Goal: Book appointment/travel/reservation

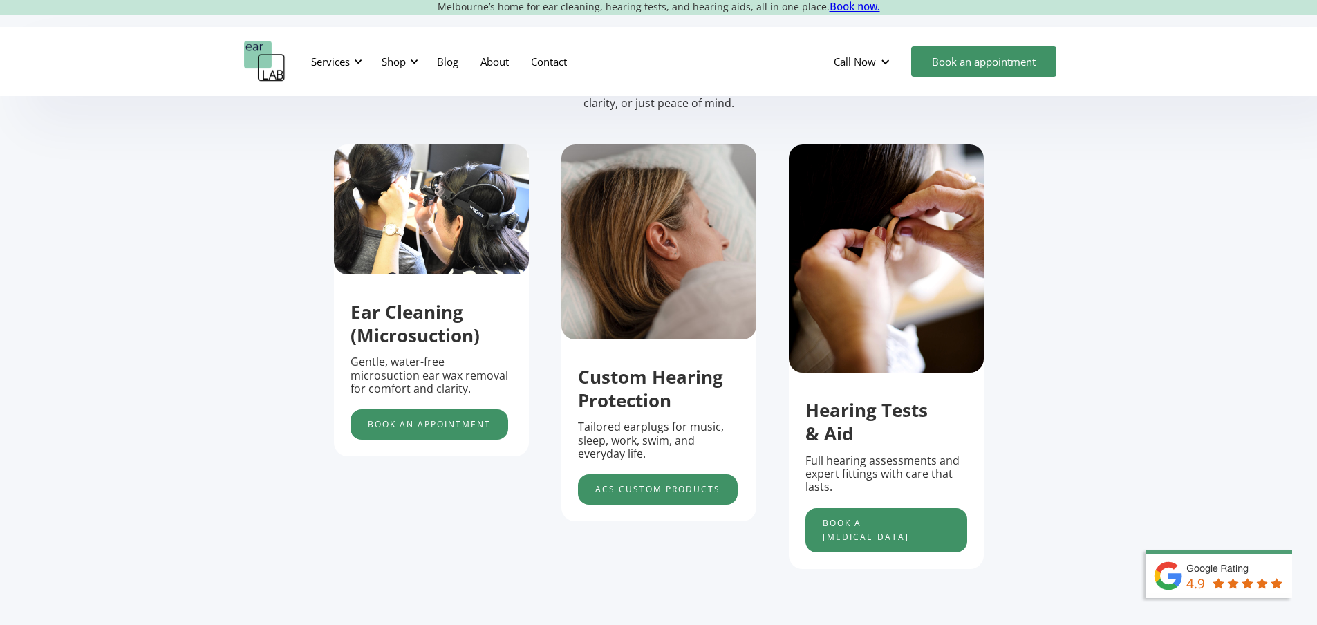
scroll to position [484, 0]
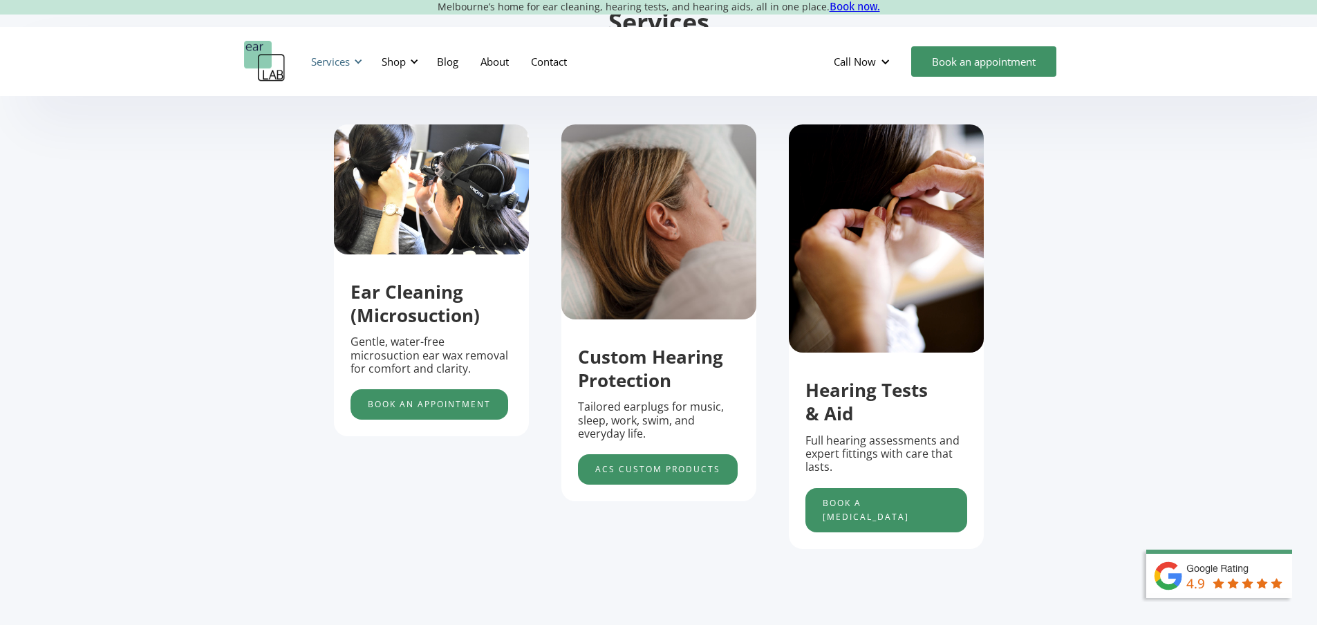
click at [357, 58] on div at bounding box center [358, 62] width 10 height 10
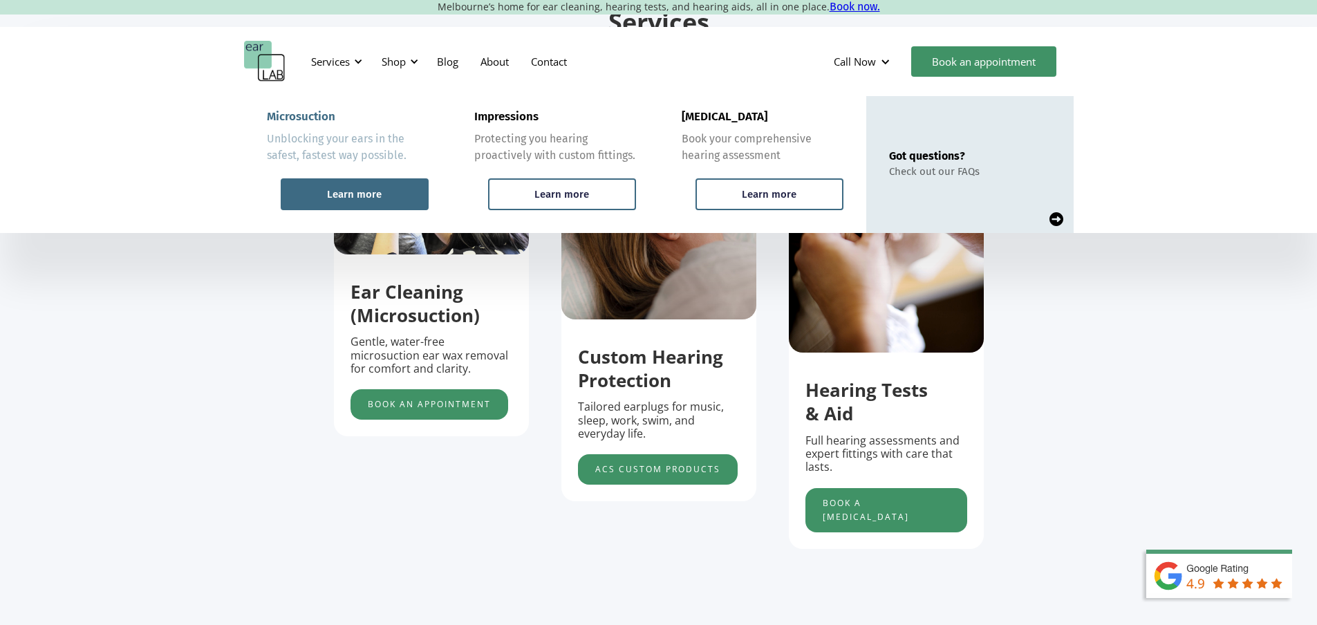
click at [367, 195] on div "Learn more" at bounding box center [354, 194] width 55 height 12
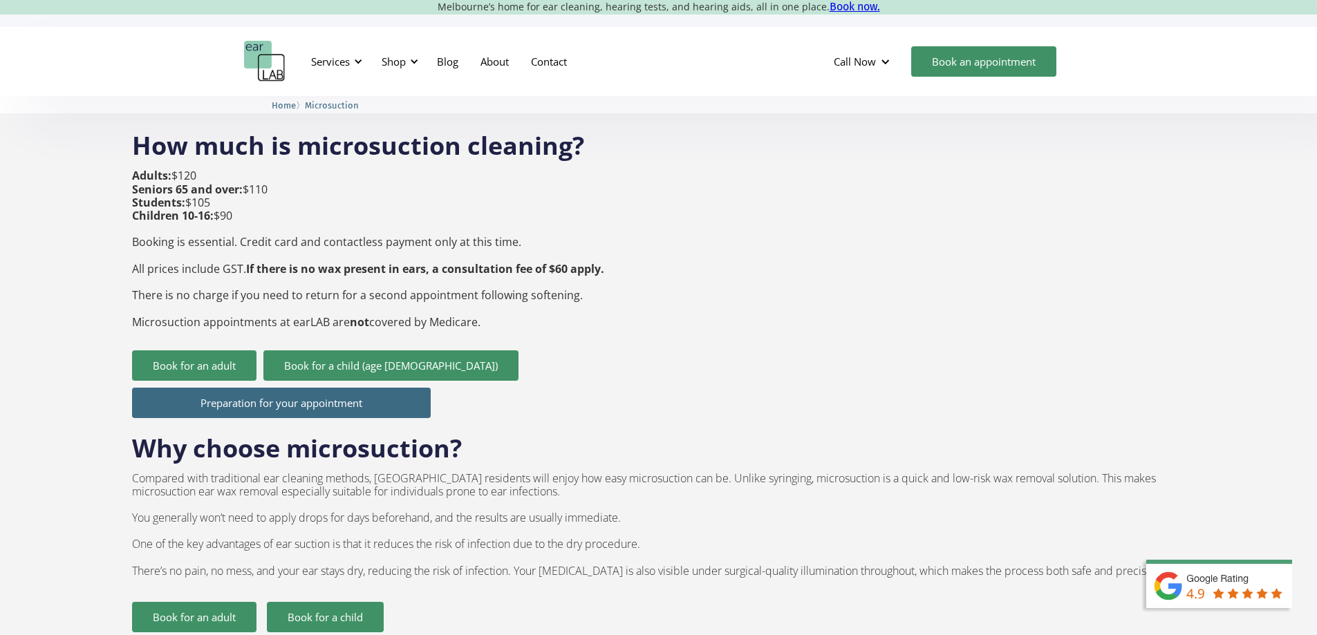
scroll to position [484, 0]
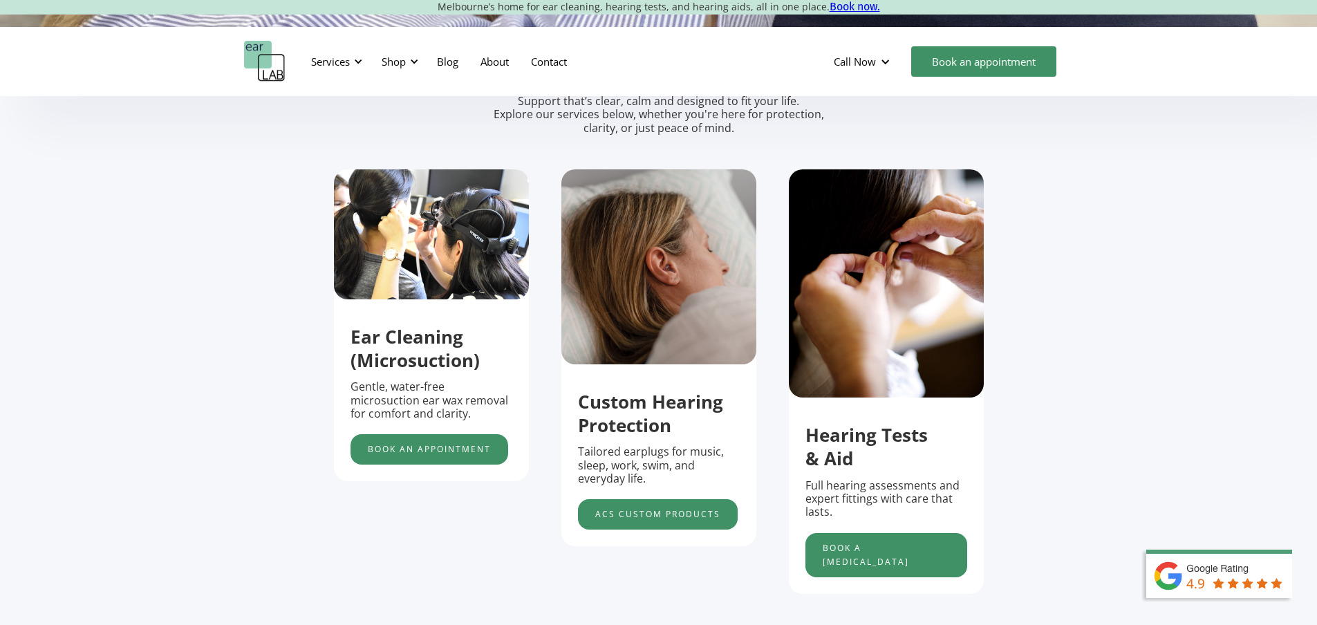
scroll to position [553, 0]
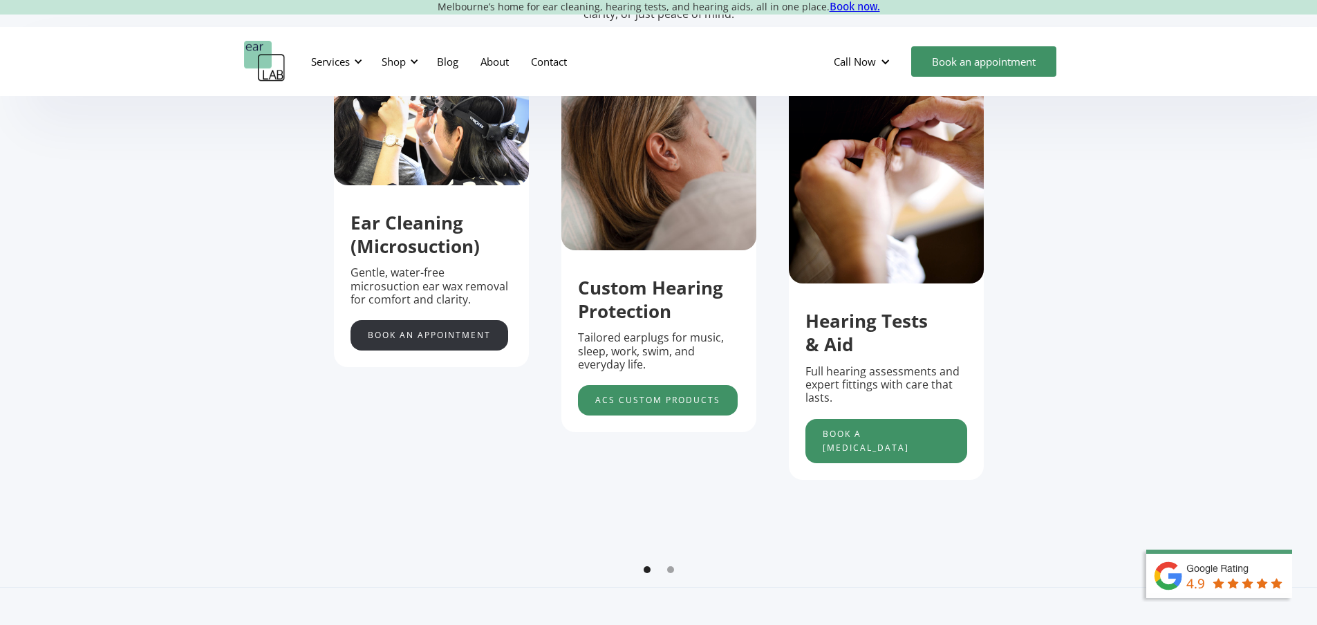
click at [425, 344] on link "Book an appointment" at bounding box center [430, 335] width 158 height 30
